Goal: Book appointment/travel/reservation

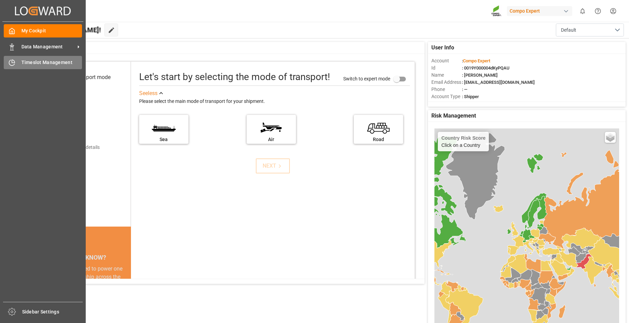
click at [33, 64] on span "Timeslot Management" at bounding box center [51, 62] width 61 height 7
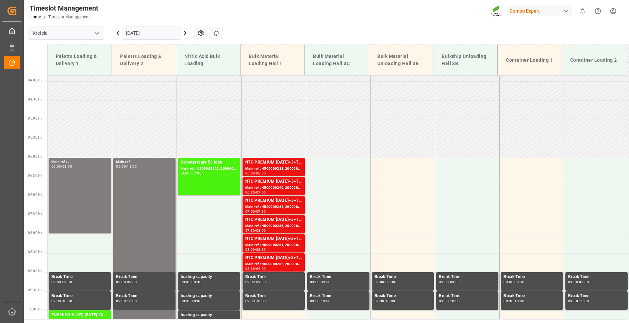
scroll to position [132, 0]
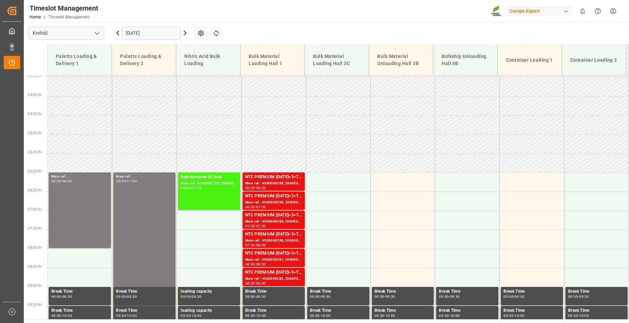
click at [185, 33] on icon at bounding box center [185, 33] width 8 height 8
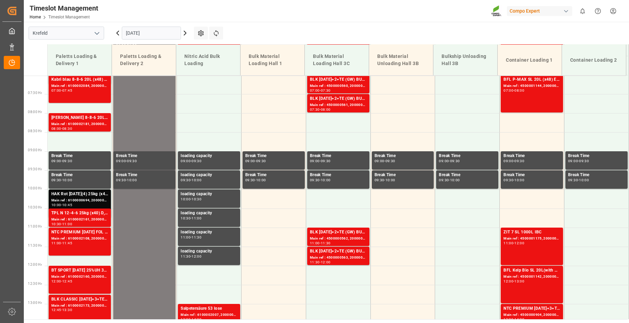
scroll to position [268, 0]
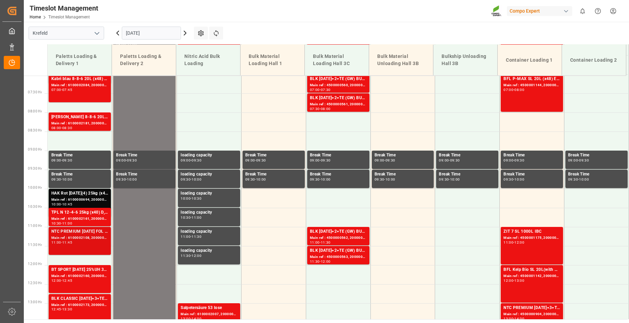
click at [82, 245] on div "NTC PREMIUM [DATE] FOL 50 INT (MSE)FLO T EAGLE K 12-0-24 25kg (x40) INTFLO T TU…" at bounding box center [79, 240] width 57 height 25
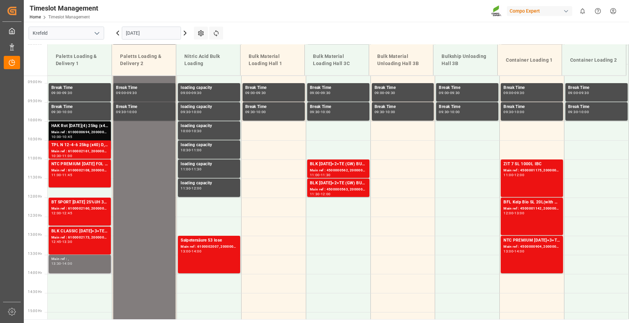
scroll to position [336, 0]
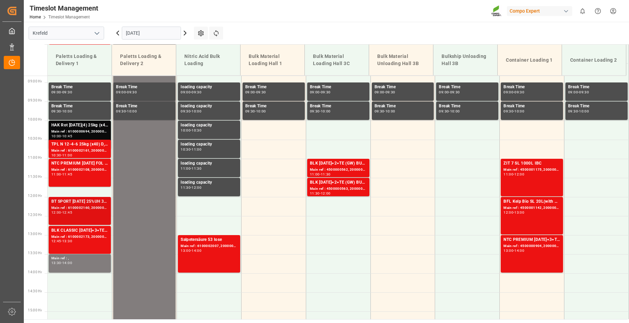
click at [58, 215] on div "BT SPORT [DATE] 25%UH 3M 25kg (x40) INTBT FAIR 25-5-8 35%UH 3M 25kg (x40) INTBT…" at bounding box center [79, 210] width 57 height 25
click at [59, 213] on div "12:00" at bounding box center [56, 212] width 10 height 3
click at [77, 235] on div "Main ref : 6100002173, 2000000794;2000001288 2000000794" at bounding box center [79, 237] width 57 height 6
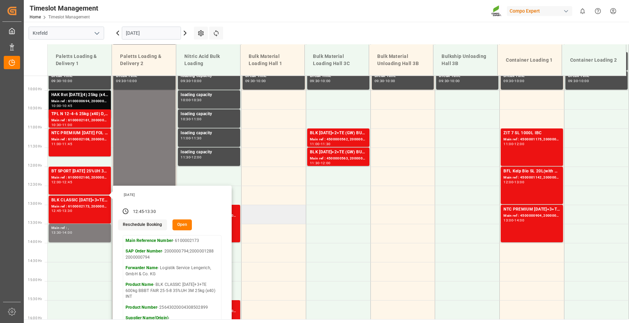
scroll to position [268, 0]
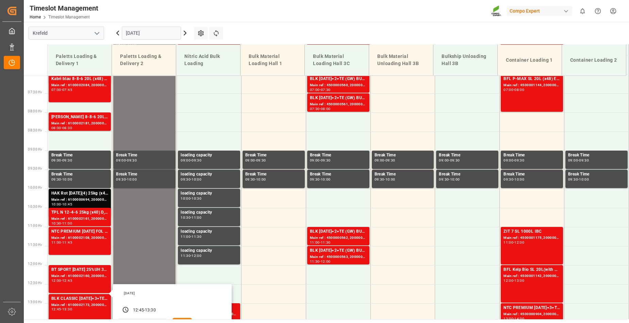
click at [184, 33] on icon at bounding box center [185, 33] width 8 height 8
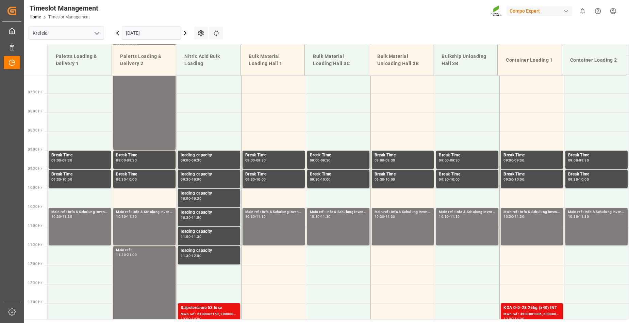
click at [185, 33] on icon at bounding box center [185, 33] width 8 height 8
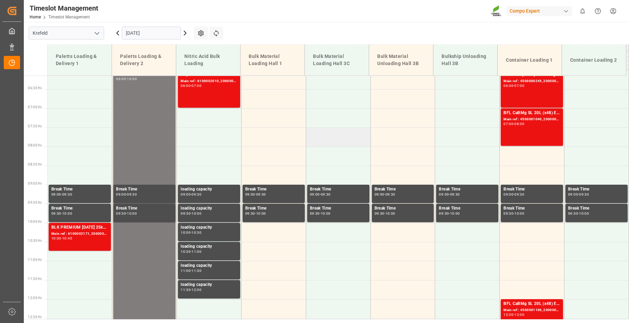
scroll to position [200, 0]
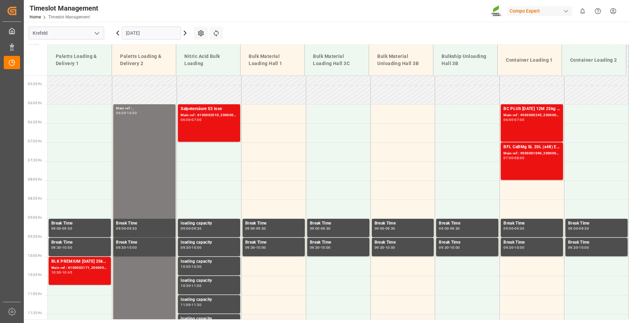
click at [184, 33] on icon at bounding box center [185, 33] width 8 height 8
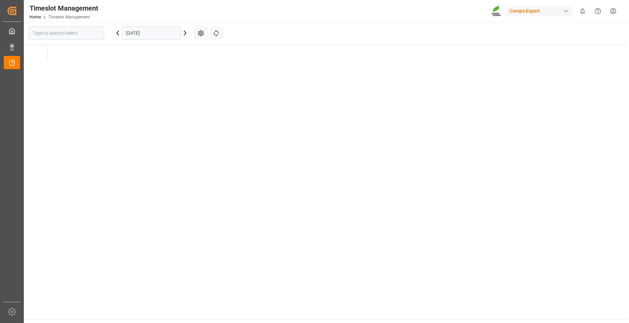
type input "Krefeld"
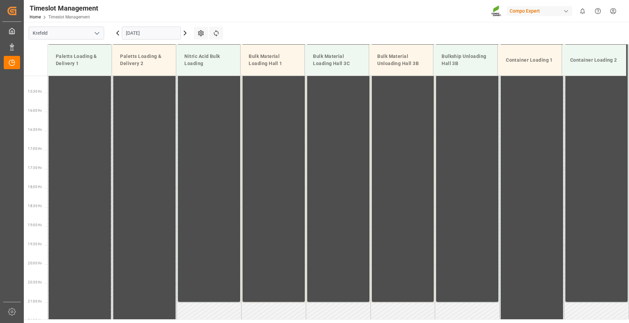
scroll to position [574, 0]
click at [164, 34] on input "[DATE]" at bounding box center [151, 33] width 59 height 13
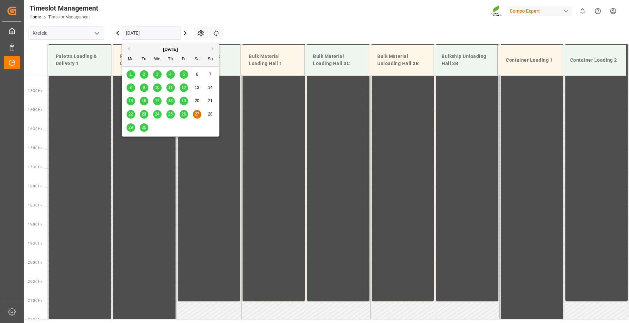
click at [129, 128] on span "29" at bounding box center [130, 127] width 4 height 5
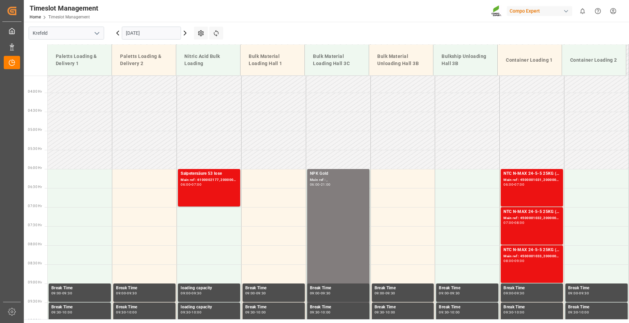
scroll to position [132, 0]
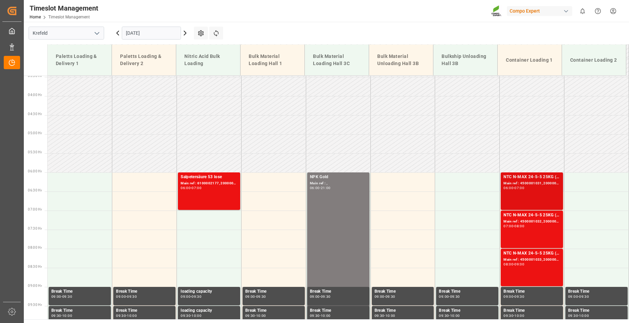
click at [522, 197] on div "NTC N-MAX 24-5-5 25KG (x42) INT Main ref : 4500001031, 2000001011 06:00 - 07:00" at bounding box center [532, 191] width 57 height 35
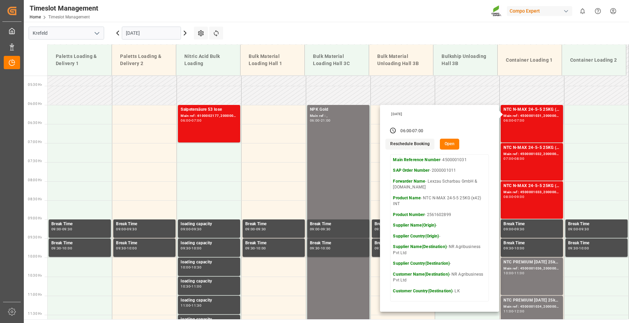
scroll to position [234, 0]
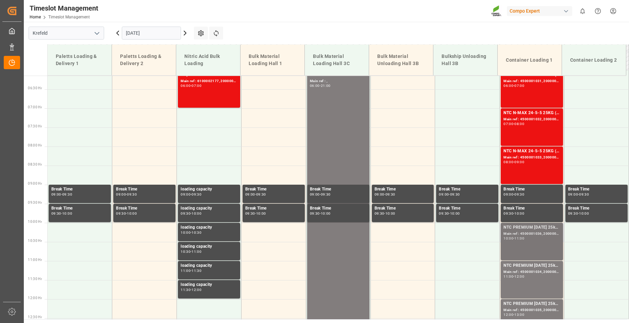
click at [517, 241] on div "NTC PREMIUM [DATE] 25kg (x42) INT Main ref : 4500001036, 2000001012 10:00 - 11:…" at bounding box center [532, 241] width 57 height 35
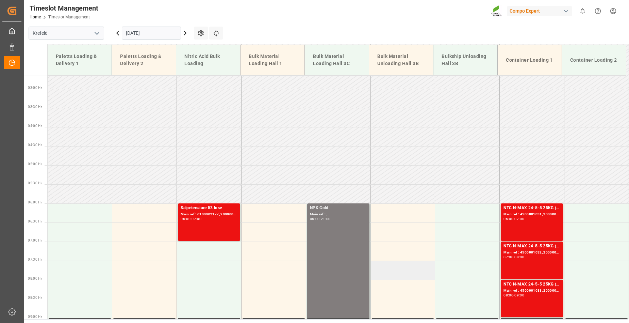
scroll to position [132, 0]
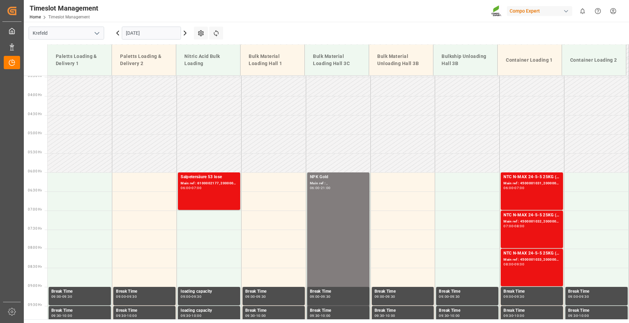
click at [184, 33] on icon at bounding box center [185, 33] width 8 height 8
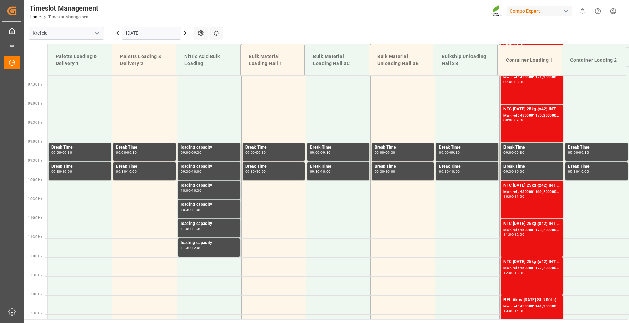
scroll to position [238, 0]
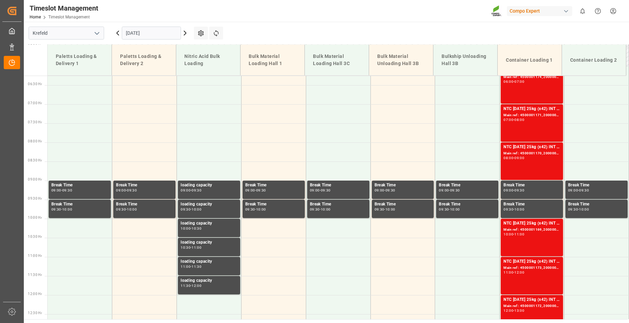
click at [186, 31] on icon at bounding box center [185, 33] width 8 height 8
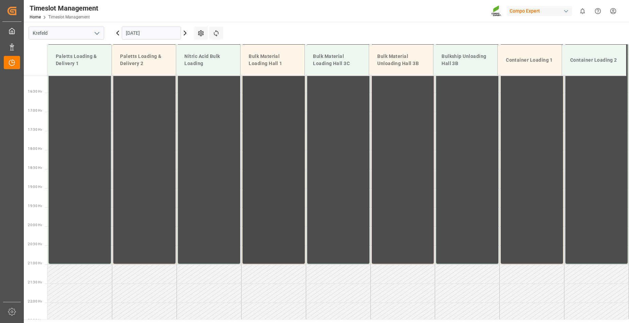
scroll to position [612, 0]
